Goal: Task Accomplishment & Management: Complete application form

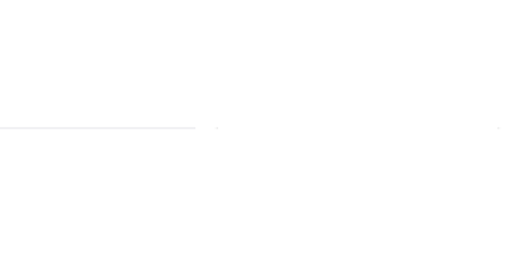
scroll to position [56, 0]
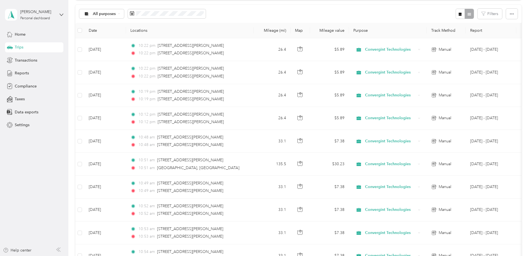
click at [21, 48] on span "Trips" at bounding box center [19, 47] width 9 height 6
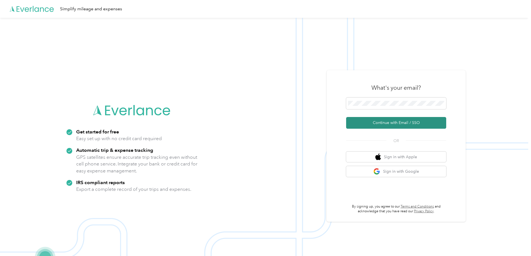
click at [391, 121] on button "Continue with Email / SSO" at bounding box center [396, 123] width 100 height 12
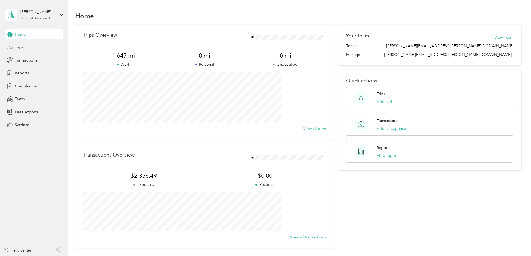
click at [27, 47] on div "Trips" at bounding box center [34, 47] width 58 height 10
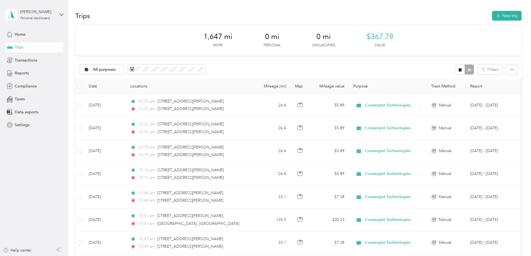
click at [328, 68] on div "All purposes Filters" at bounding box center [298, 69] width 446 height 18
click at [495, 13] on icon "button" at bounding box center [498, 16] width 6 height 6
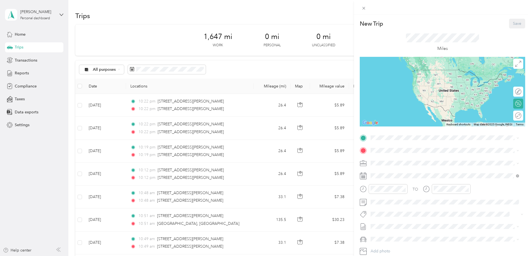
click at [381, 142] on div "TO Add photo" at bounding box center [443, 200] width 166 height 134
click at [382, 141] on span at bounding box center [447, 137] width 157 height 9
click at [382, 140] on span at bounding box center [447, 137] width 157 height 9
click at [392, 162] on div "3800 Wiseman Boulevard San Antonio, Texas 78251, United States" at bounding box center [445, 158] width 145 height 8
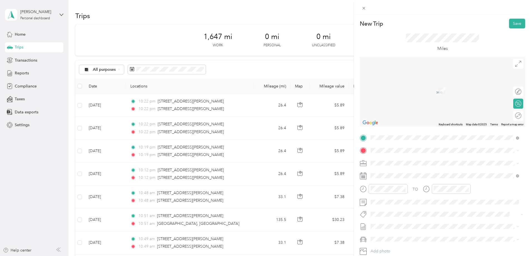
click at [412, 170] on span "5050 Beckwith Boulevard San Antonio, Texas 78249, United States" at bounding box center [424, 168] width 87 height 5
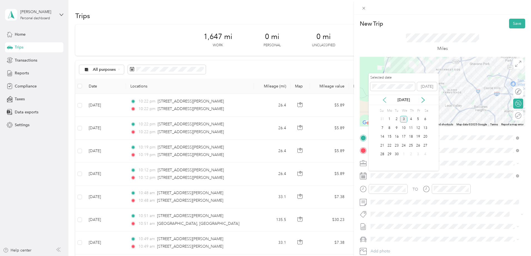
click at [383, 100] on icon at bounding box center [385, 100] width 6 height 6
click at [402, 153] on div "27" at bounding box center [403, 154] width 7 height 7
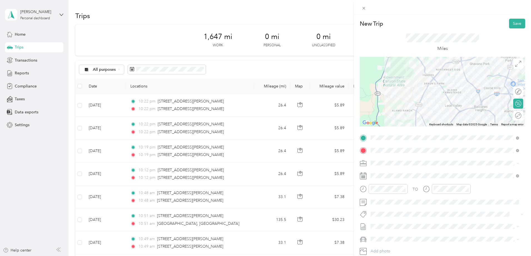
scroll to position [36, 0]
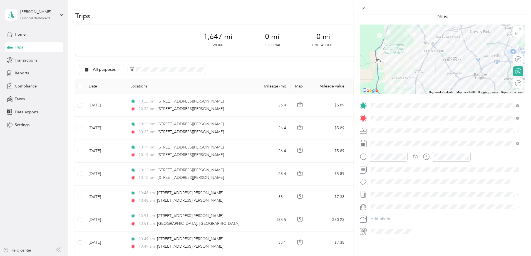
click at [393, 212] on span "GMC Sierra 1500" at bounding box center [388, 212] width 30 height 5
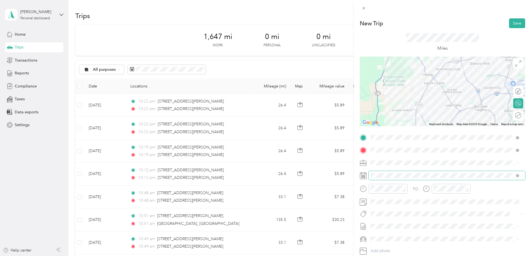
scroll to position [0, 0]
click at [512, 117] on div at bounding box center [516, 116] width 12 height 6
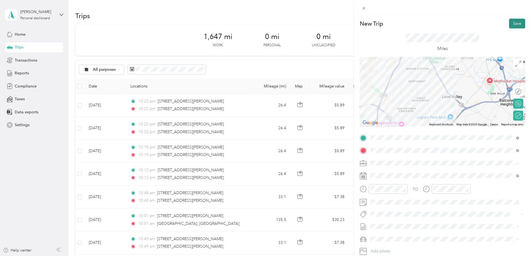
click at [513, 23] on button "Save" at bounding box center [517, 24] width 16 height 10
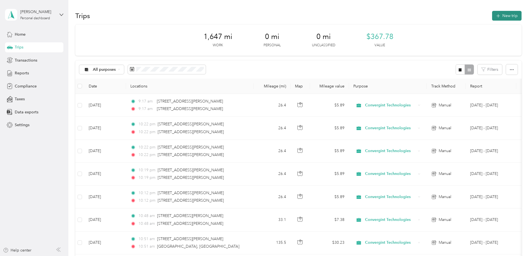
click at [492, 19] on button "New trip" at bounding box center [506, 16] width 29 height 10
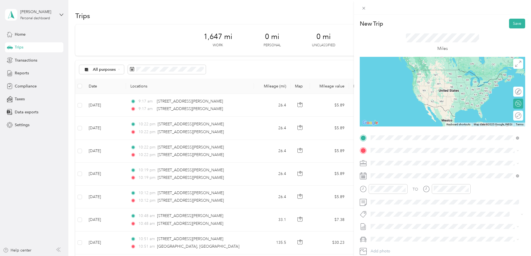
click at [404, 159] on span "5050 Beckwith Boulevard San Antonio, Texas 78249, United States" at bounding box center [424, 157] width 87 height 5
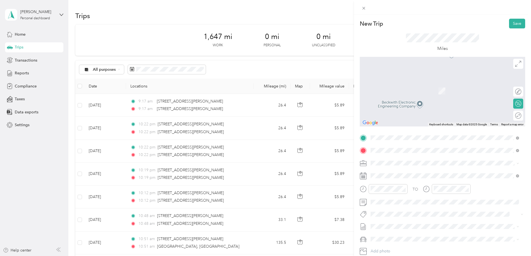
click at [409, 180] on ol "From search results 3800 Wiseman Boulevard San Antonio, Texas 78251, United Sta…" at bounding box center [445, 188] width 152 height 67
click at [397, 173] on span "3800 Wiseman Boulevard San Antonio, Texas 78251, United States" at bounding box center [424, 170] width 87 height 5
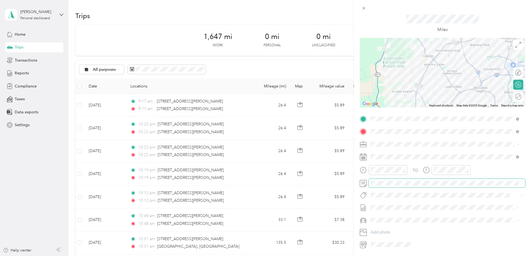
scroll to position [36, 0]
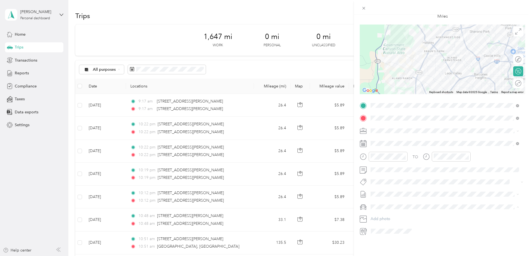
click at [392, 209] on div "GMC Sierra 1500" at bounding box center [445, 212] width 145 height 6
click at [514, 81] on div "Round trip" at bounding box center [503, 83] width 36 height 6
click at [514, 81] on div at bounding box center [516, 83] width 12 height 6
click at [384, 169] on icon at bounding box center [385, 171] width 6 height 6
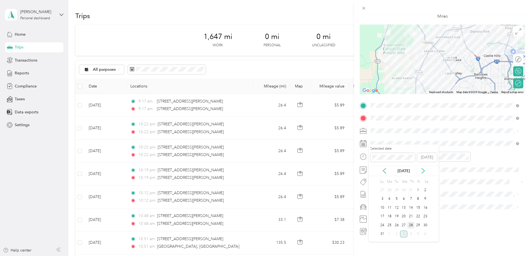
click at [413, 223] on div "28" at bounding box center [411, 224] width 7 height 7
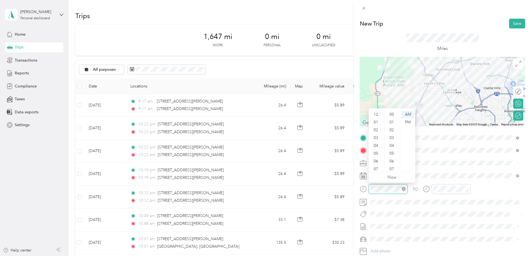
scroll to position [33, 0]
click at [509, 21] on button "Save" at bounding box center [517, 24] width 16 height 10
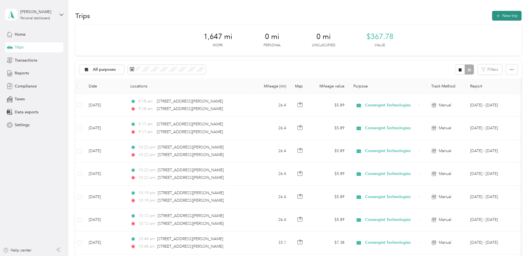
click at [492, 18] on button "New trip" at bounding box center [506, 16] width 29 height 10
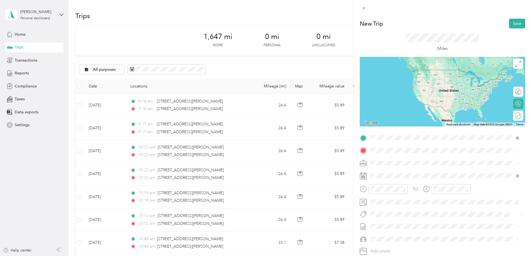
click at [301, 67] on div "New Trip Save This trip cannot be edited because it is either under review, app…" at bounding box center [265, 128] width 531 height 256
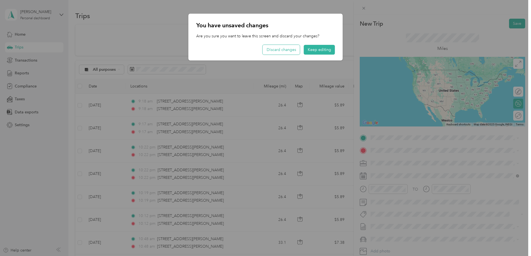
click at [293, 48] on button "Discard changes" at bounding box center [281, 50] width 37 height 10
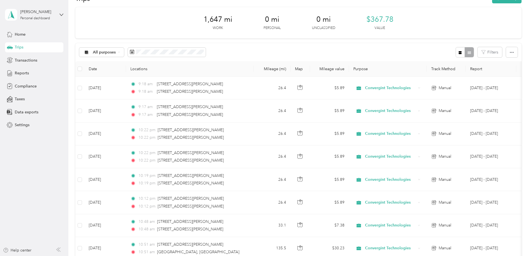
scroll to position [0, 0]
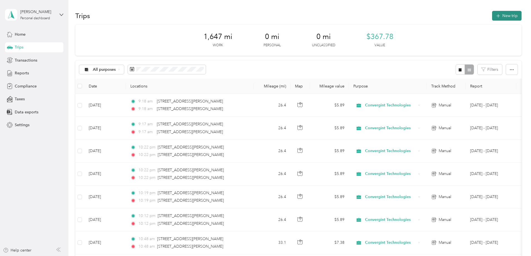
click at [496, 18] on span "button" at bounding box center [498, 15] width 4 height 5
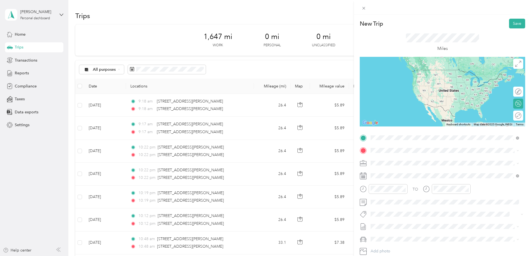
click at [394, 158] on span "5050 Beckwith Boulevard San Antonio, Texas 78249, United States" at bounding box center [424, 157] width 87 height 5
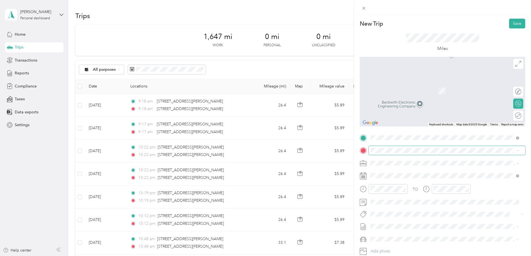
click at [385, 147] on span at bounding box center [447, 150] width 157 height 9
click at [396, 190] on div "11203 Military Drive West San Antonio, Texas 78251, United States" at bounding box center [445, 186] width 145 height 8
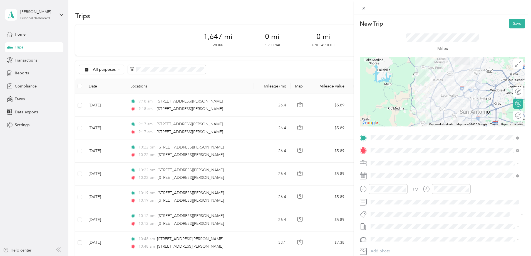
click at [522, 118] on div "Round trip" at bounding box center [522, 116] width 0 height 6
click at [514, 118] on div at bounding box center [516, 116] width 12 height 6
click at [362, 174] on icon at bounding box center [363, 175] width 7 height 7
click at [366, 176] on icon at bounding box center [363, 175] width 7 height 7
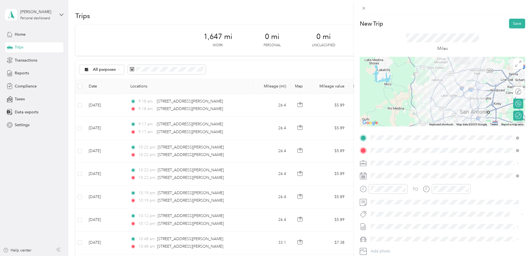
click at [366, 177] on icon at bounding box center [363, 175] width 7 height 7
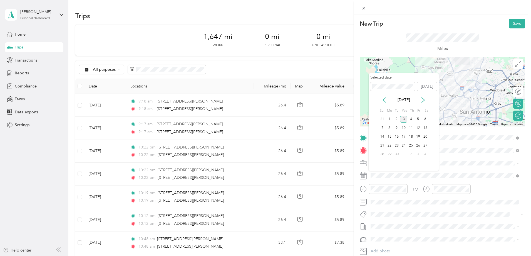
click at [386, 103] on div "Sep 2025" at bounding box center [404, 100] width 70 height 10
click at [386, 98] on icon at bounding box center [385, 100] width 6 height 6
click at [419, 155] on div "29" at bounding box center [418, 154] width 7 height 7
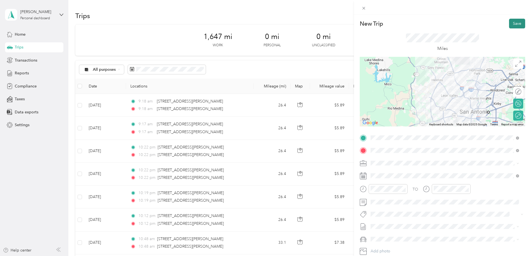
click at [511, 23] on button "Save" at bounding box center [517, 24] width 16 height 10
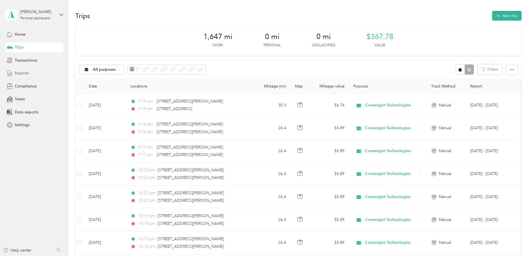
click at [26, 74] on span "Reports" at bounding box center [22, 73] width 14 height 6
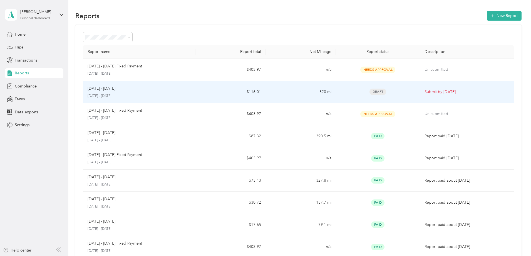
click at [176, 93] on p "August 1 - 31, 2025" at bounding box center [139, 95] width 103 height 5
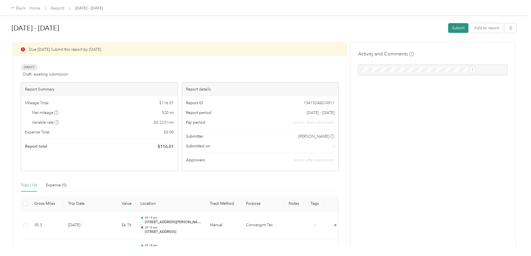
click at [448, 29] on button "Submit" at bounding box center [458, 28] width 20 height 10
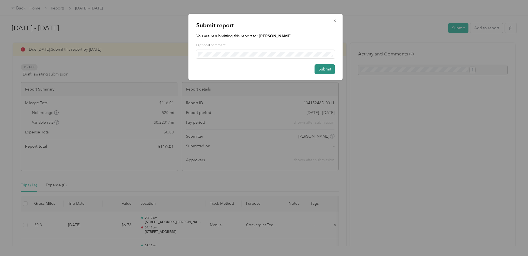
click at [328, 67] on button "Submit" at bounding box center [325, 69] width 20 height 10
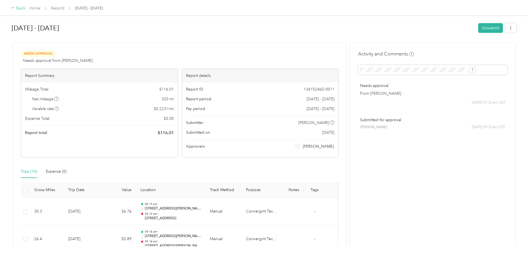
click at [26, 8] on div "Back" at bounding box center [18, 8] width 14 height 7
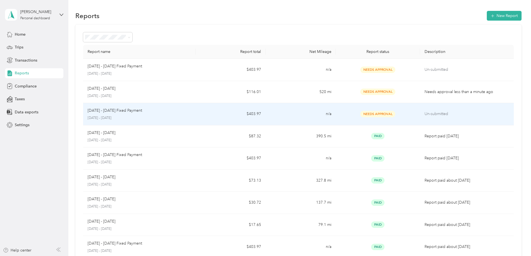
click at [220, 115] on td "$403.97" at bounding box center [231, 114] width 70 height 22
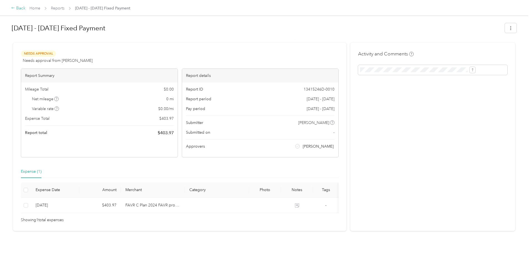
click at [15, 7] on icon at bounding box center [13, 8] width 4 height 4
